Goal: Task Accomplishment & Management: Use online tool/utility

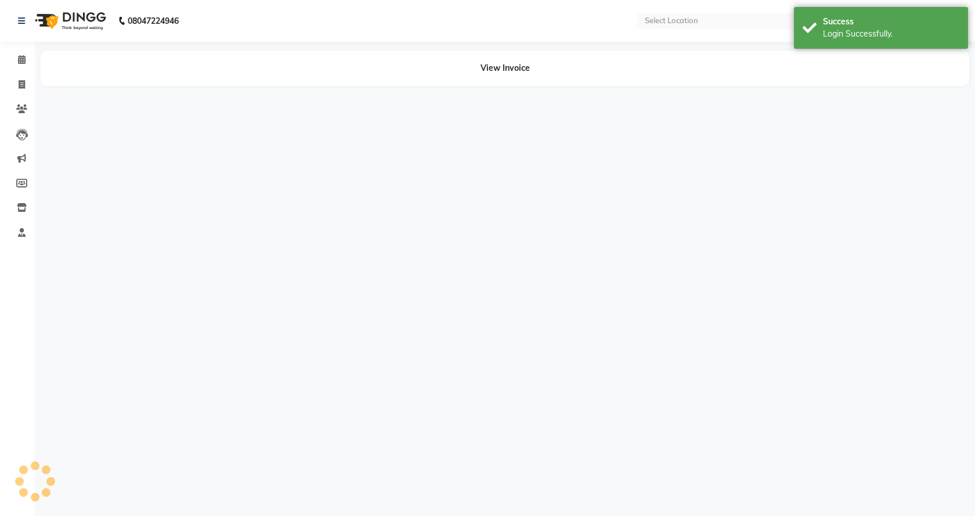
select select "en"
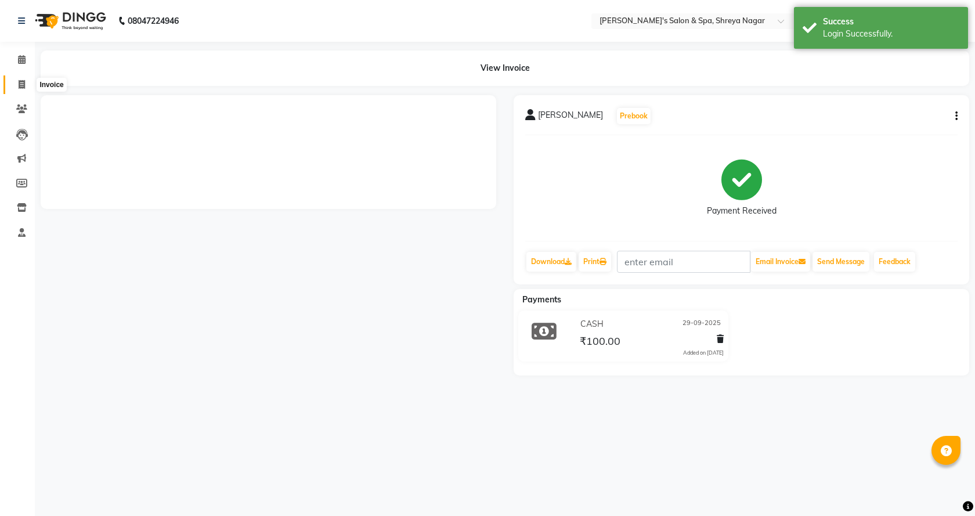
click at [21, 78] on span at bounding box center [22, 84] width 20 height 13
select select "7591"
select select "service"
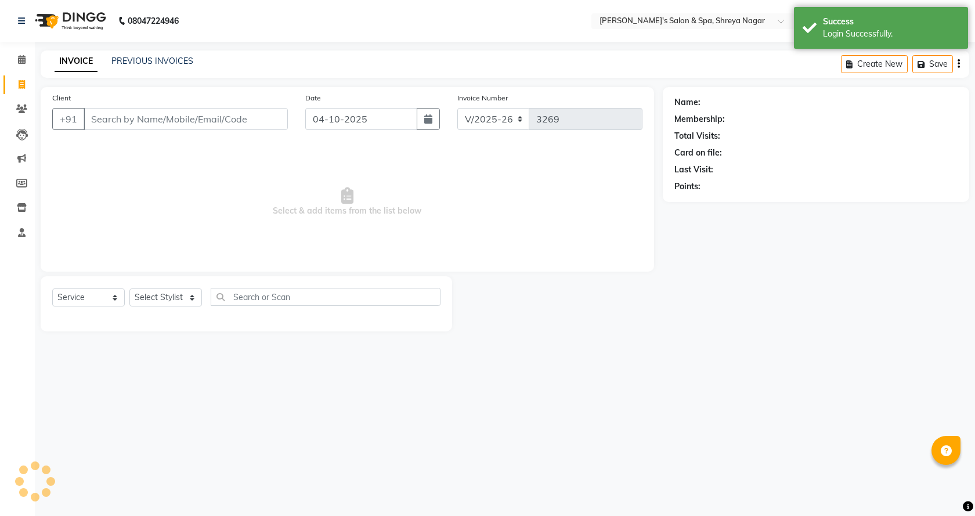
click at [165, 114] on input "Client" at bounding box center [186, 119] width 204 height 22
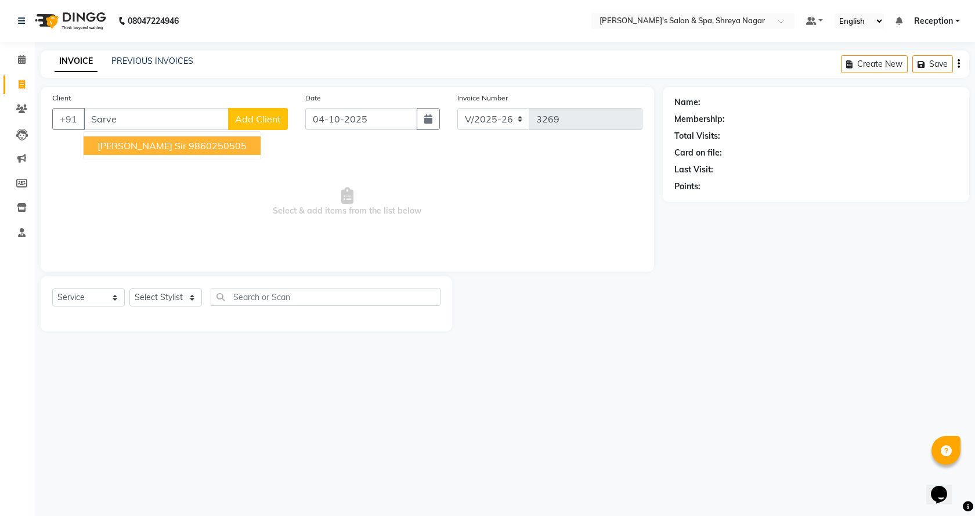
click at [189, 142] on ngb-highlight "9860250505" at bounding box center [218, 146] width 58 height 12
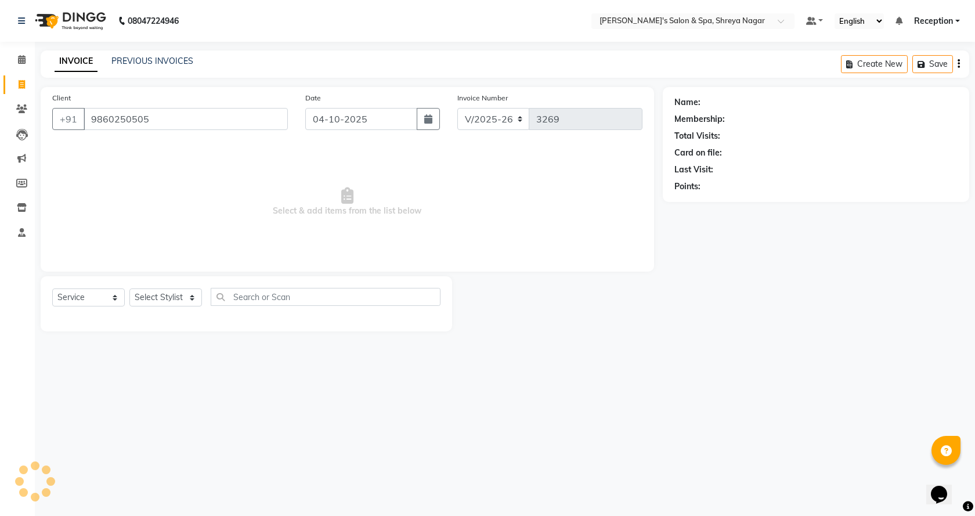
type input "9860250505"
select select "1: Object"
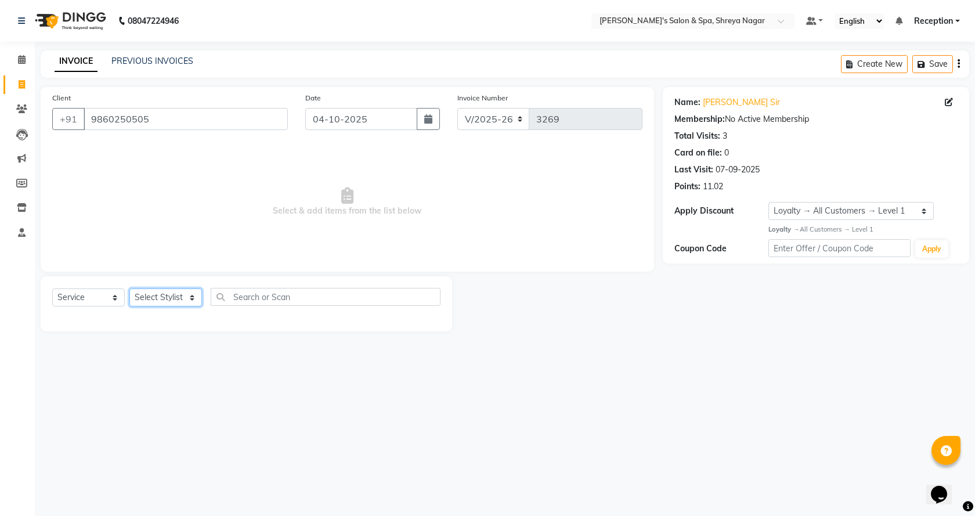
drag, startPoint x: 191, startPoint y: 296, endPoint x: 191, endPoint y: 306, distance: 9.9
click at [191, 296] on select "Select Stylist [PERSON_NAME] [PERSON_NAME] [PERSON_NAME] Product Reception" at bounding box center [165, 297] width 73 height 18
click at [129, 288] on select "Select Stylist [PERSON_NAME] [PERSON_NAME] [PERSON_NAME] Product Reception" at bounding box center [165, 297] width 73 height 18
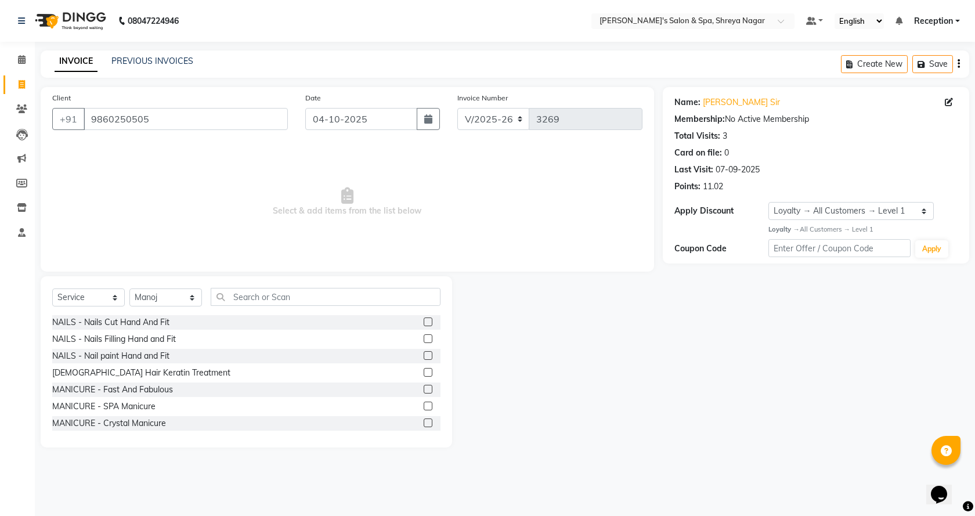
click at [278, 287] on div "Select Service Product Membership Package Voucher Prepaid Gift Card Select Styl…" at bounding box center [246, 361] width 411 height 171
drag, startPoint x: 184, startPoint y: 289, endPoint x: 180, endPoint y: 306, distance: 17.2
click at [183, 291] on select "Select Stylist [PERSON_NAME] [PERSON_NAME] [PERSON_NAME] Product Reception" at bounding box center [165, 297] width 73 height 18
select select "67480"
click at [129, 288] on select "Select Stylist [PERSON_NAME] [PERSON_NAME] [PERSON_NAME] Product Reception" at bounding box center [165, 297] width 73 height 18
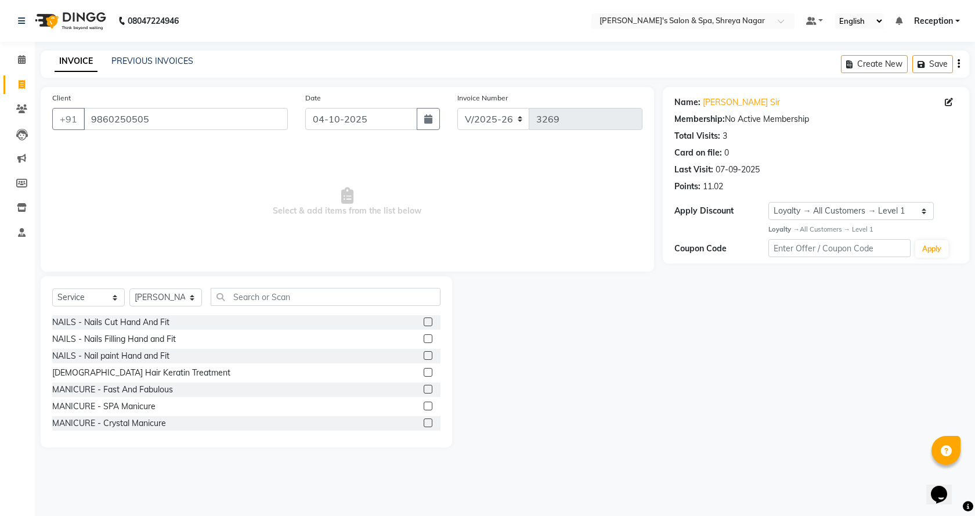
drag, startPoint x: 254, startPoint y: 306, endPoint x: 267, endPoint y: 282, distance: 27.6
click at [254, 305] on div "Select Service Product Membership Package Voucher Prepaid Gift Card Select Styl…" at bounding box center [246, 301] width 388 height 27
click at [321, 294] on input "text" at bounding box center [326, 297] width 230 height 18
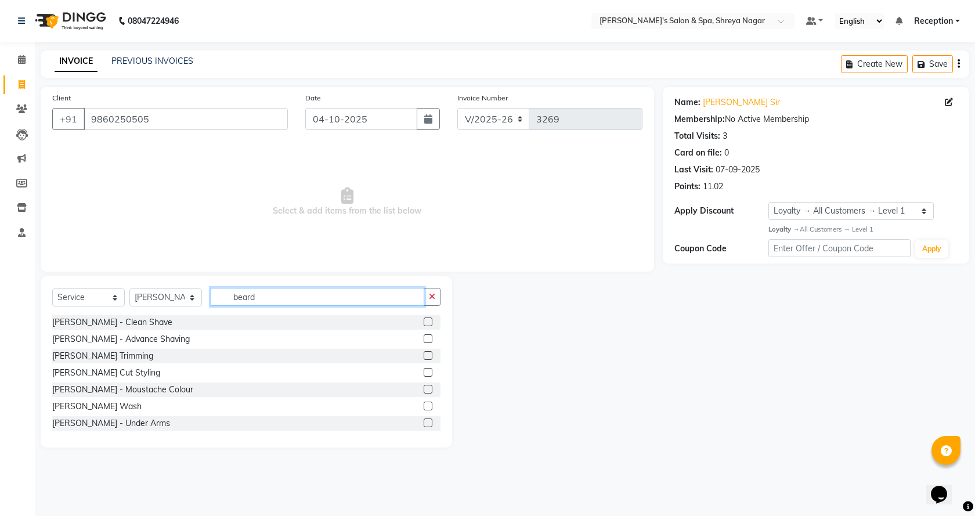
type input "beard"
drag, startPoint x: 418, startPoint y: 372, endPoint x: 346, endPoint y: 338, distance: 79.1
click at [423, 372] on label at bounding box center [427, 372] width 9 height 9
click at [423, 372] on input "checkbox" at bounding box center [427, 373] width 8 height 8
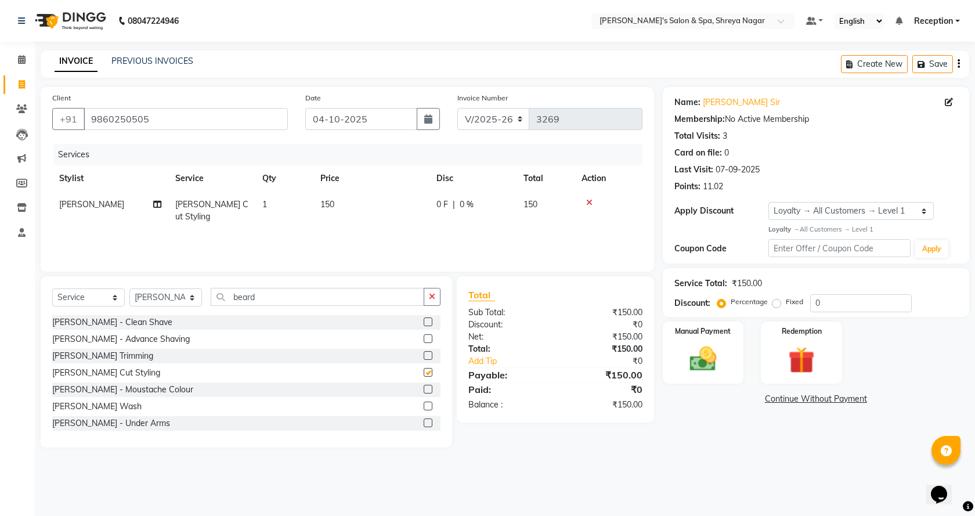
checkbox input "false"
click at [327, 296] on input "beard" at bounding box center [317, 297] width 213 height 18
type input "b"
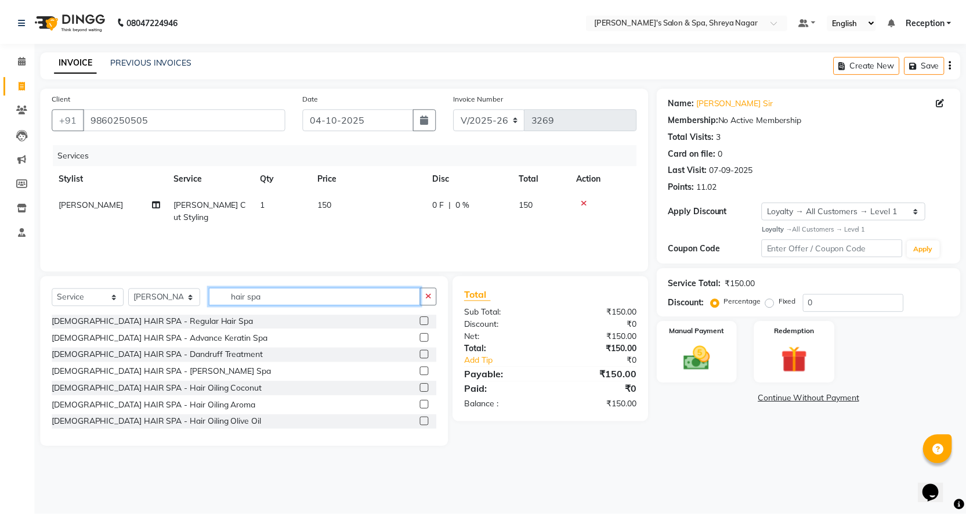
scroll to position [204, 0]
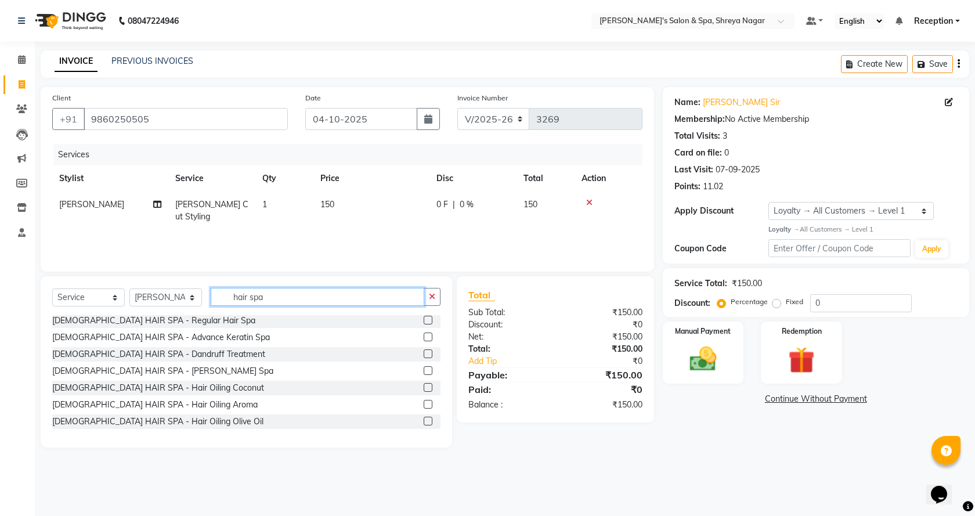
type input "hair spa"
click at [423, 385] on label at bounding box center [427, 387] width 9 height 9
click at [423, 385] on input "checkbox" at bounding box center [427, 388] width 8 height 8
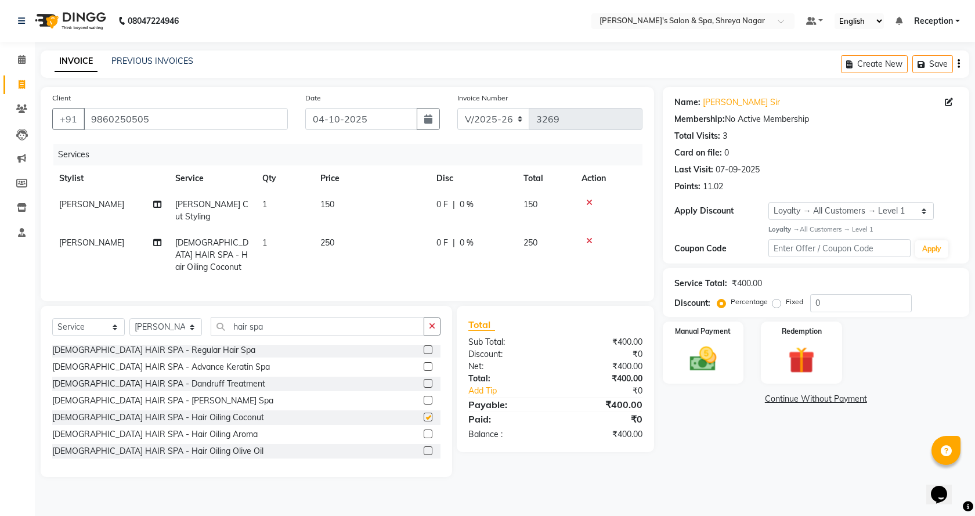
checkbox input "false"
click at [683, 357] on img at bounding box center [702, 359] width 45 height 32
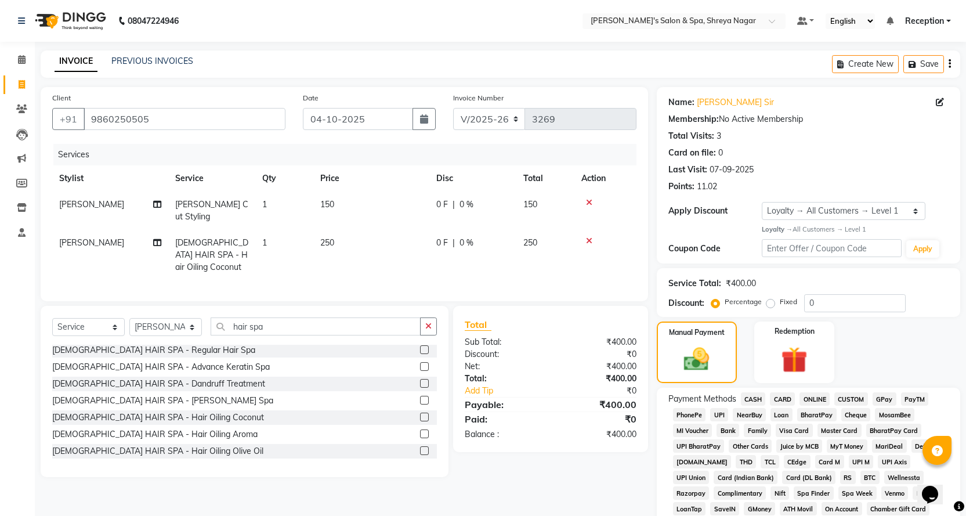
click at [811, 398] on span "ONLINE" at bounding box center [814, 398] width 30 height 13
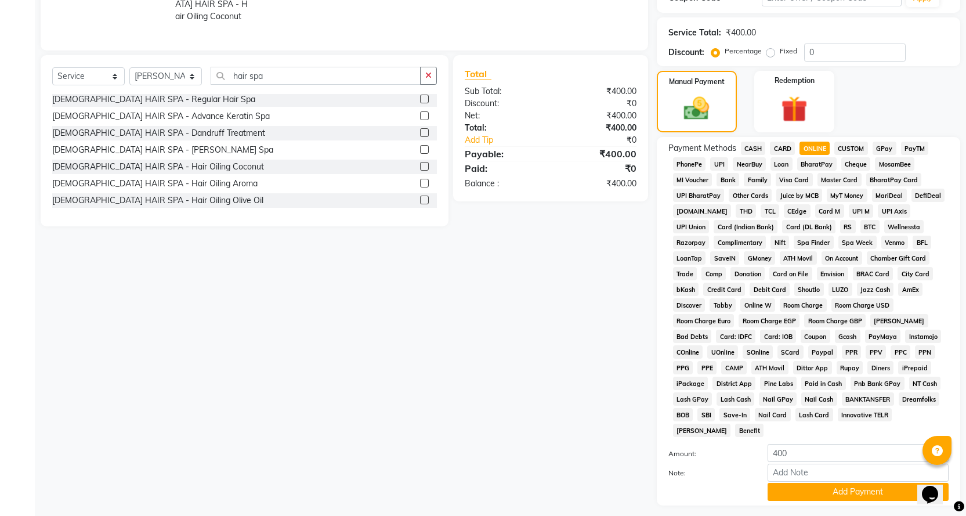
scroll to position [266, 0]
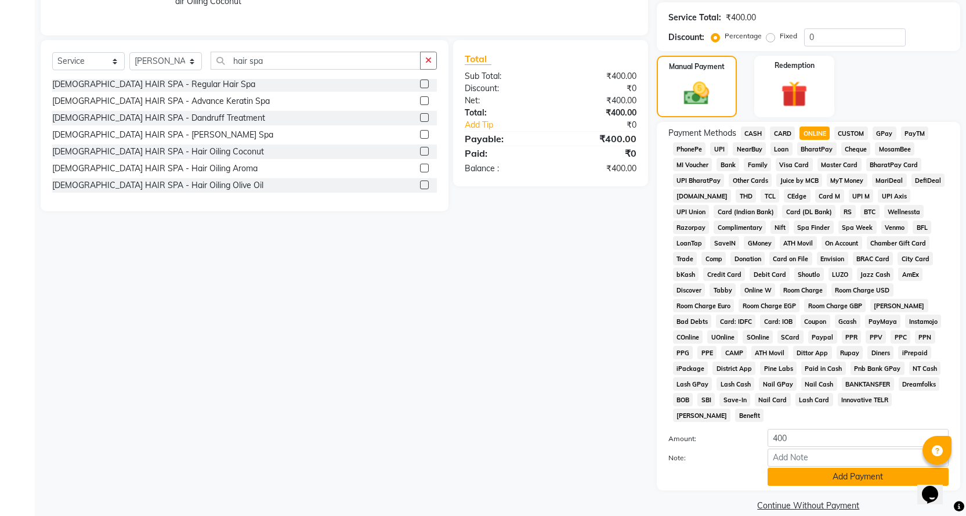
click at [843, 468] on button "Add Payment" at bounding box center [857, 477] width 181 height 18
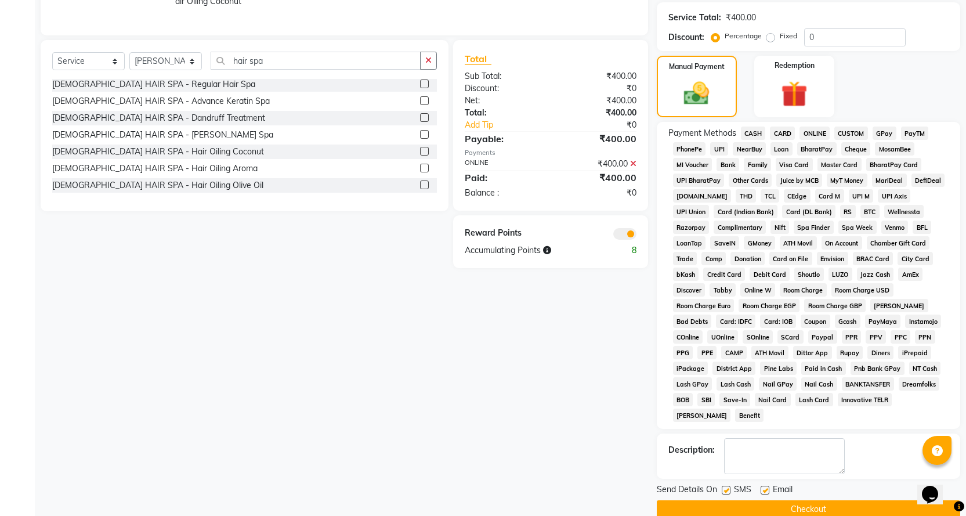
click at [821, 500] on button "Checkout" at bounding box center [808, 509] width 303 height 18
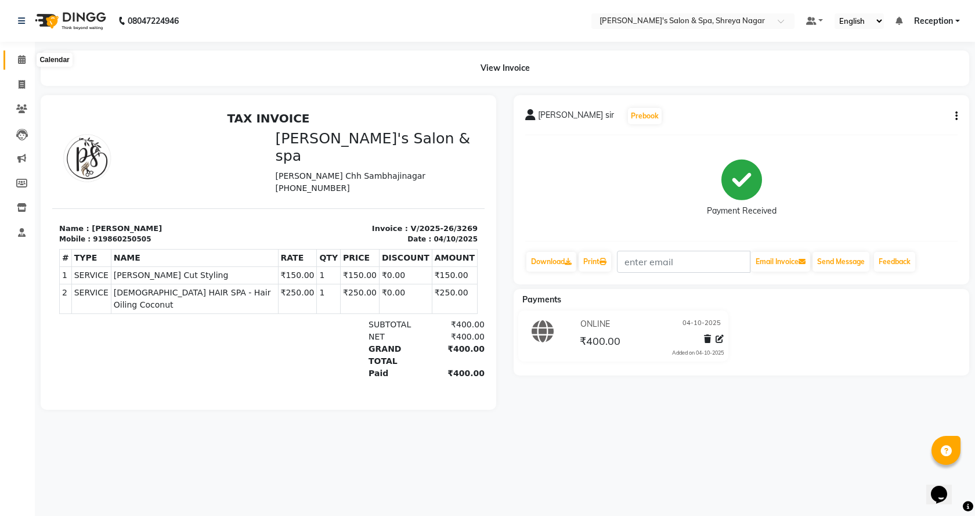
click at [24, 59] on icon at bounding box center [22, 59] width 8 height 9
